Goal: Task Accomplishment & Management: Manage account settings

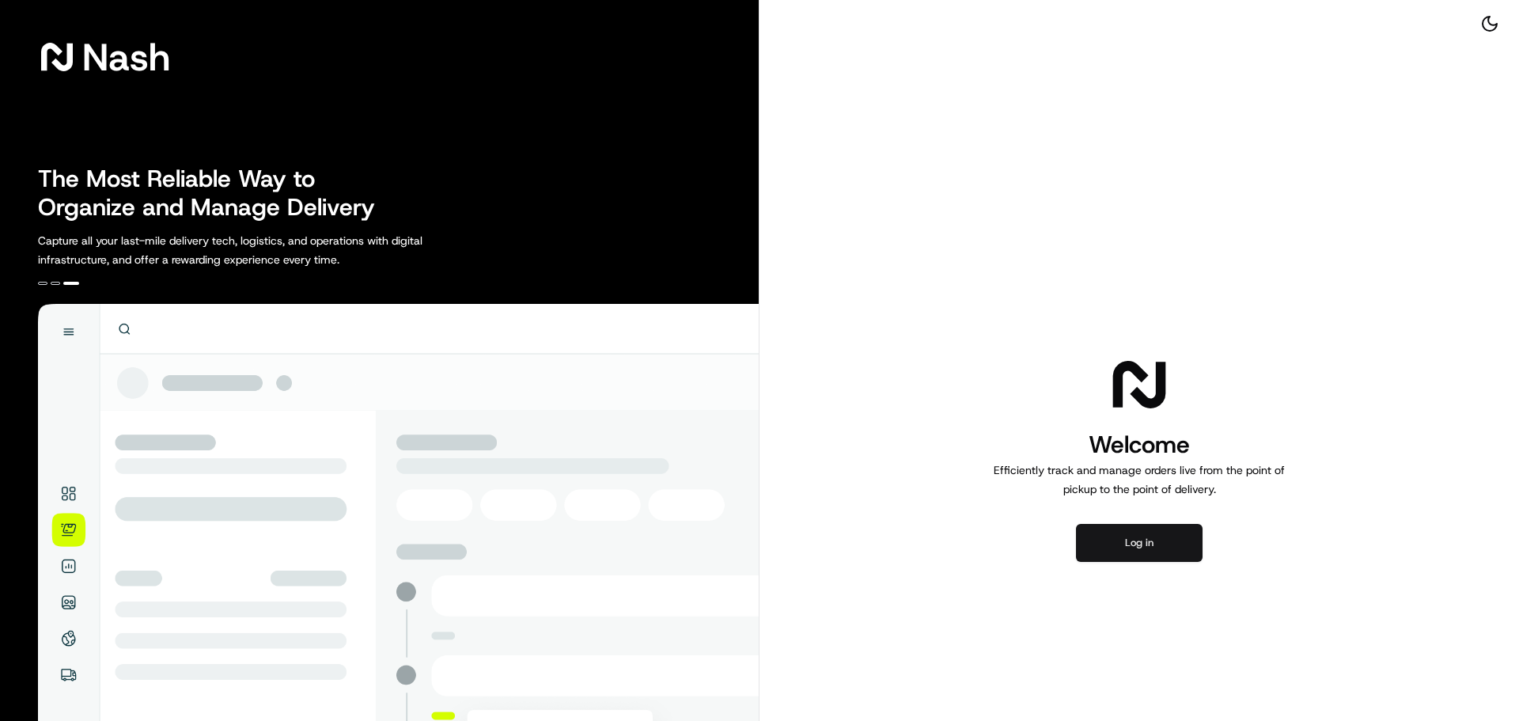
click at [1156, 545] on button "Log in" at bounding box center [1139, 543] width 127 height 38
